Goal: Complete application form

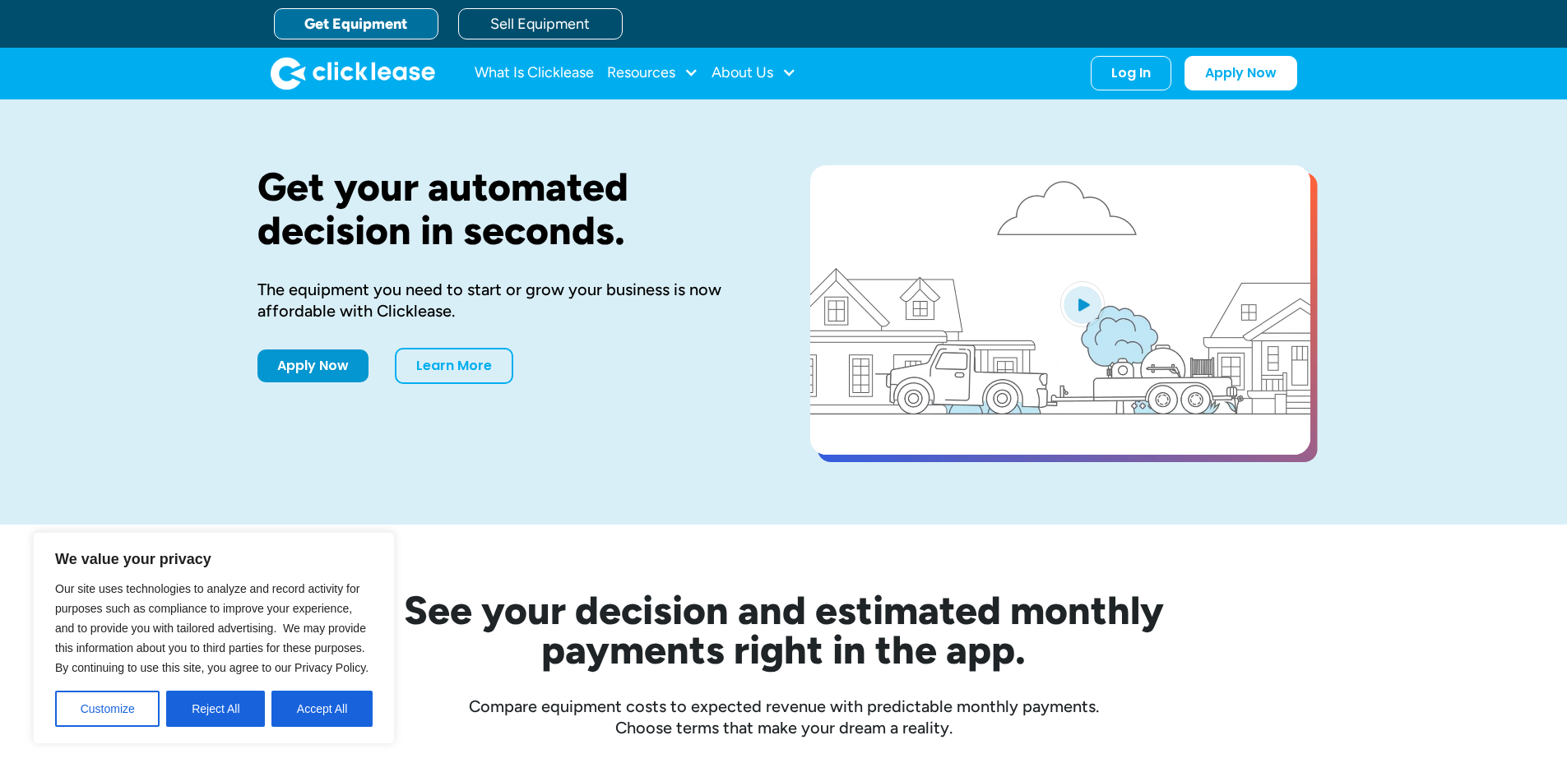
click at [331, 714] on button "Accept All" at bounding box center [321, 709] width 101 height 36
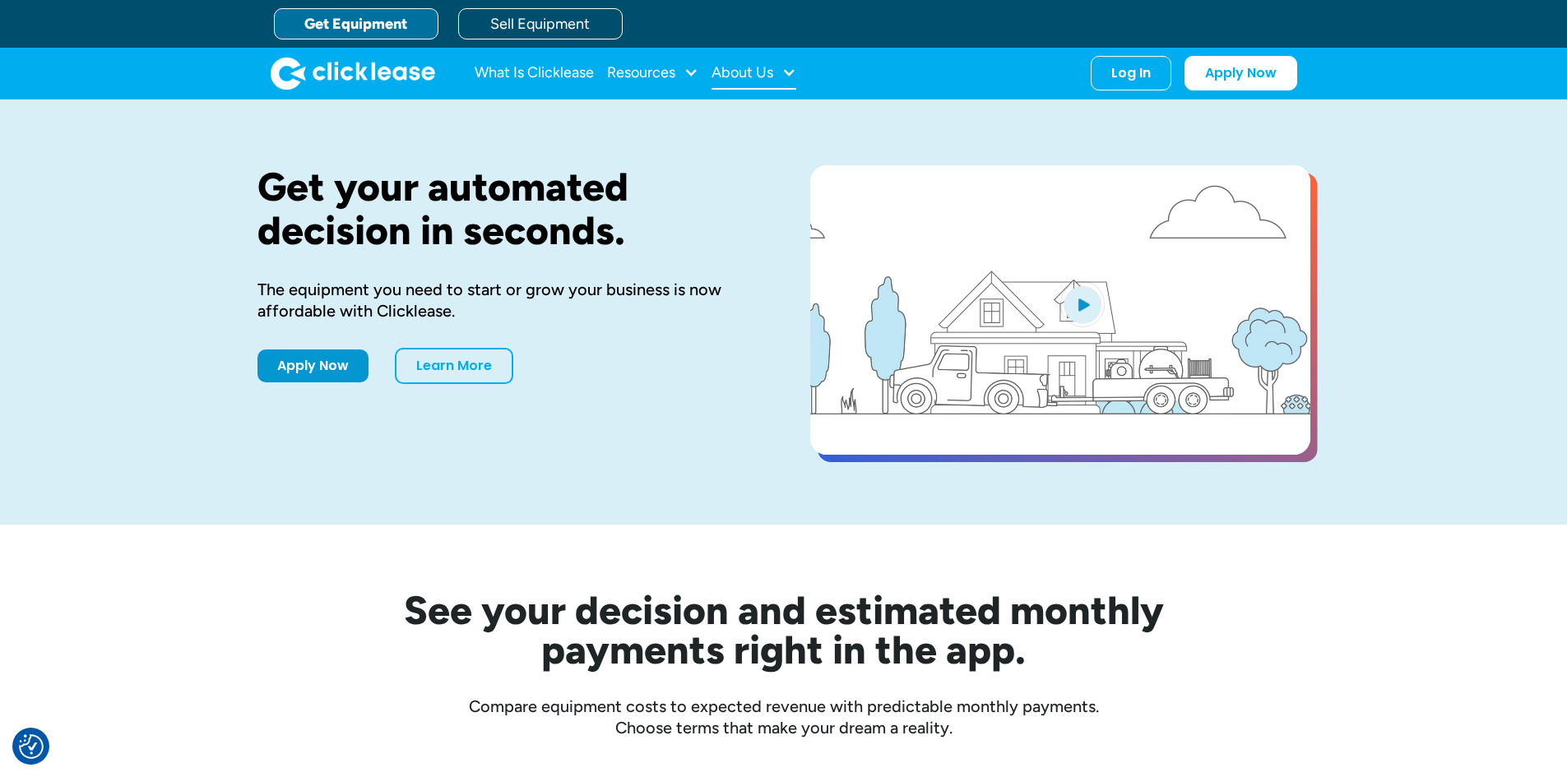
click at [752, 63] on div "About Us" at bounding box center [753, 73] width 85 height 33
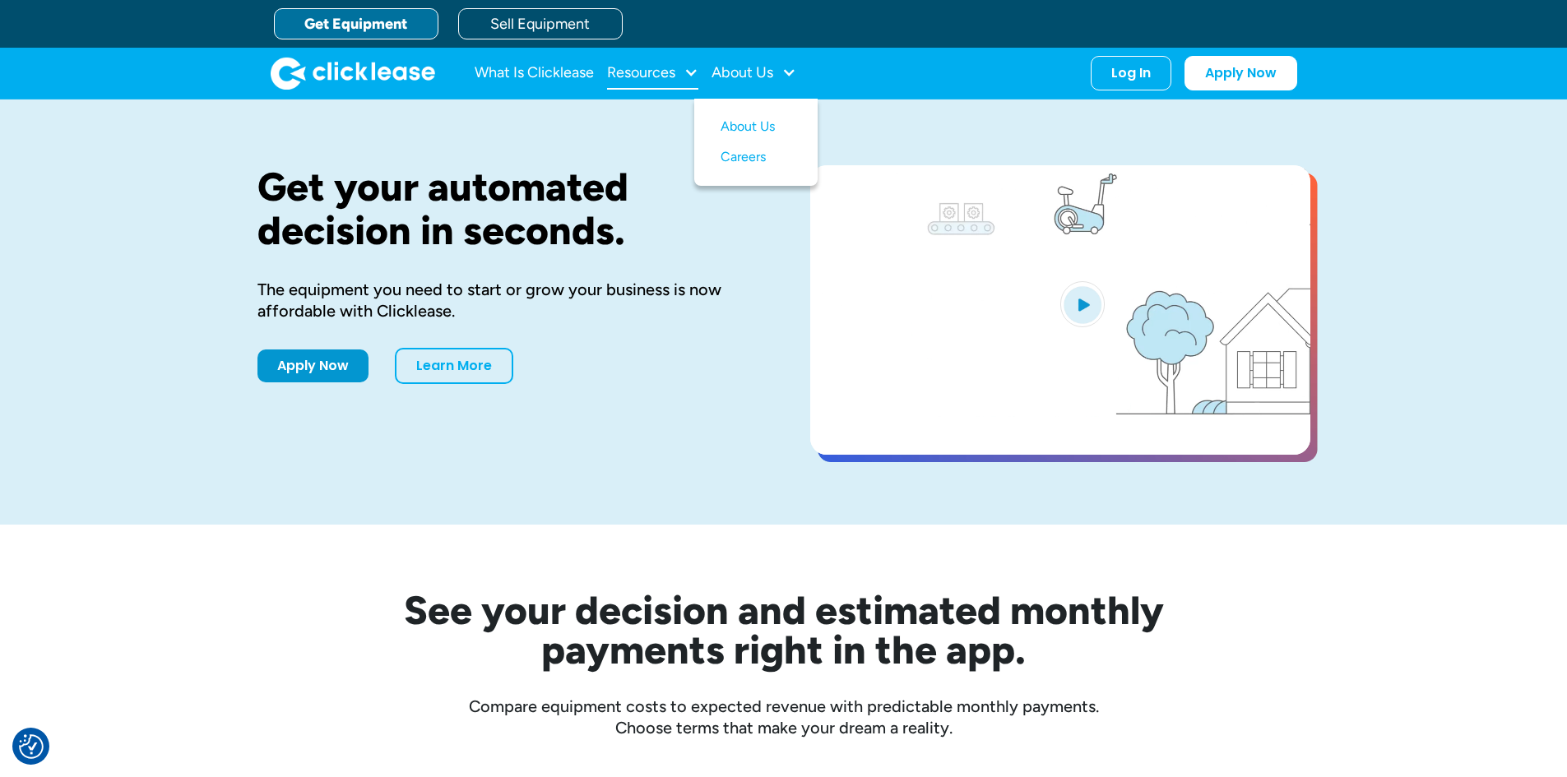
click at [651, 72] on div "Resources" at bounding box center [641, 72] width 68 height 0
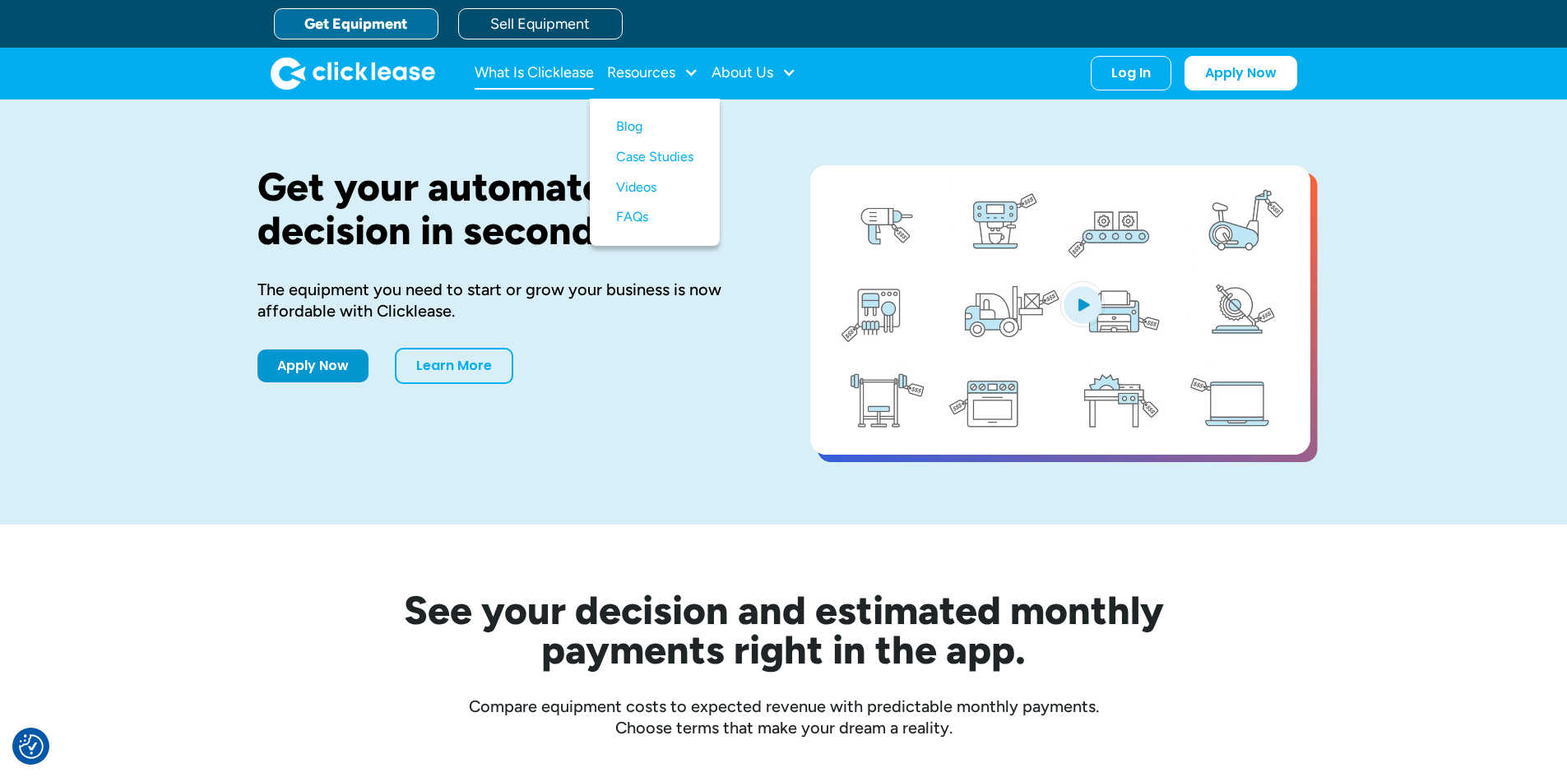
click at [580, 78] on link "What Is Clicklease" at bounding box center [534, 73] width 119 height 33
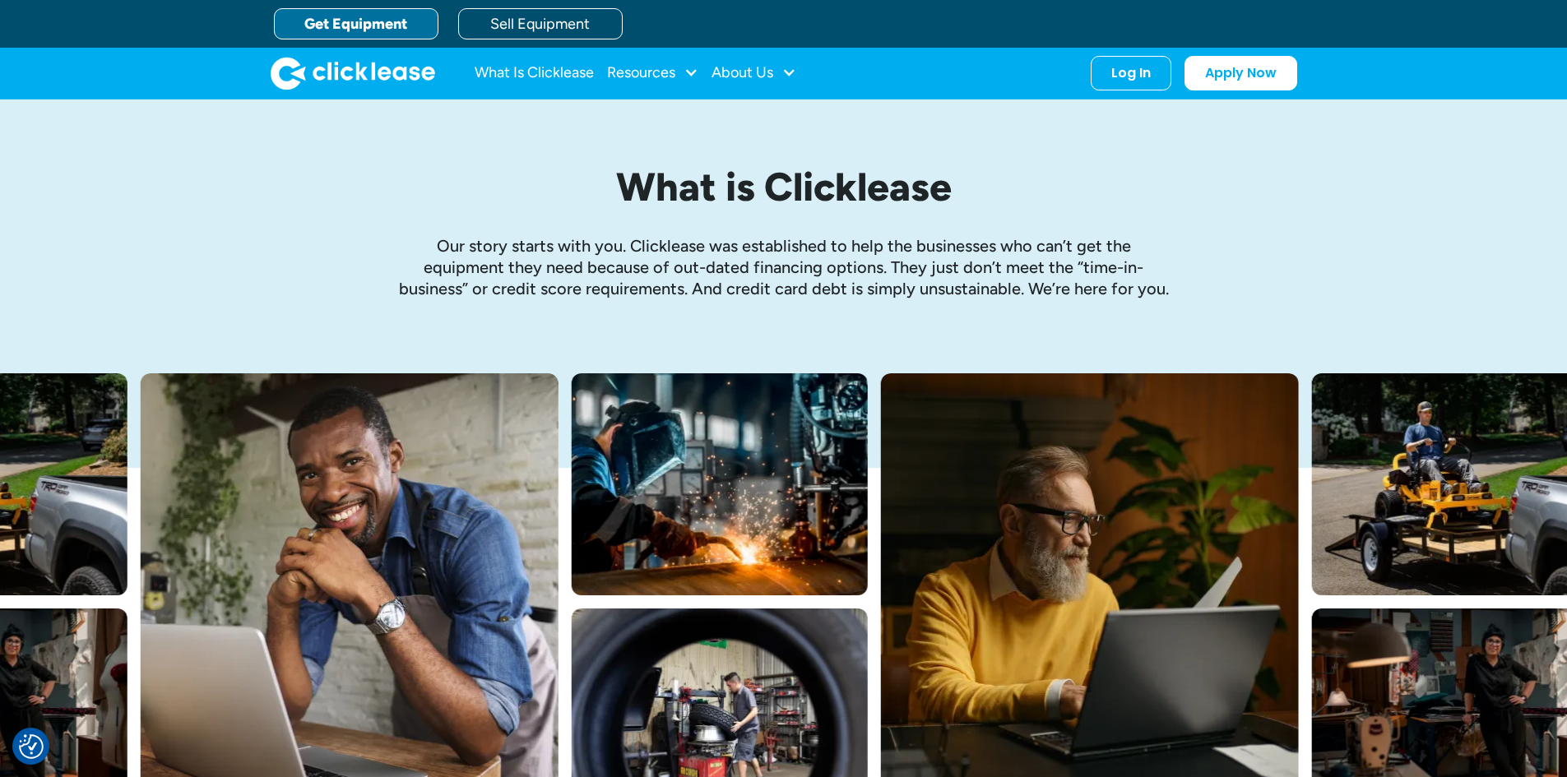
click at [413, 22] on link "Get Equipment" at bounding box center [356, 23] width 164 height 31
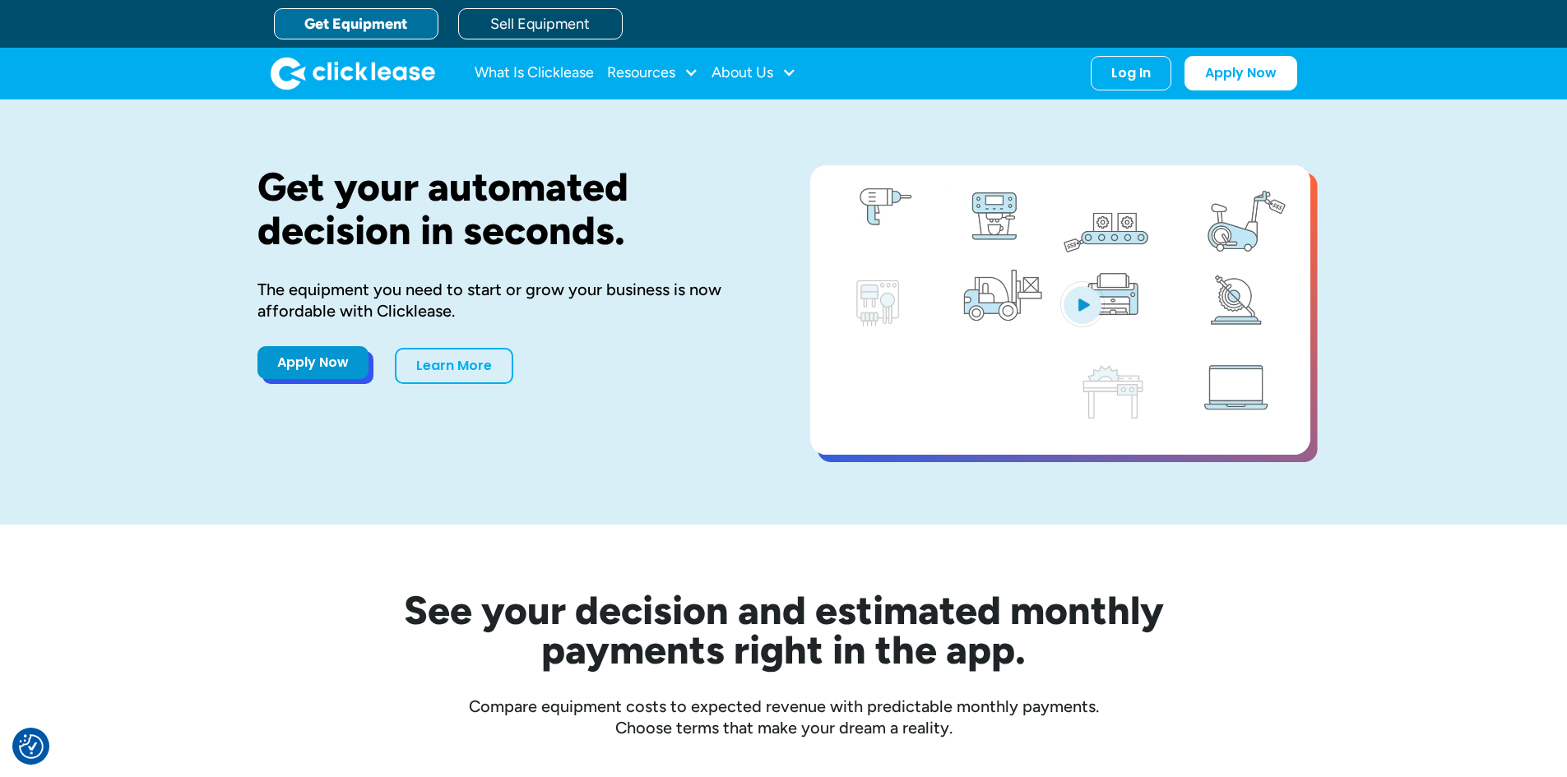
click at [329, 365] on link "Apply Now" at bounding box center [312, 362] width 111 height 33
